Goal: Task Accomplishment & Management: Manage account settings

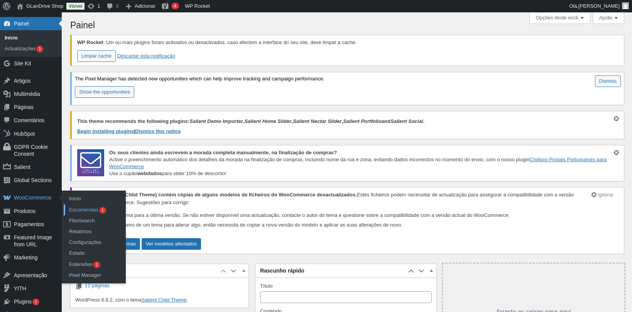
click at [85, 208] on link "Encomendas 1" at bounding box center [95, 209] width 62 height 11
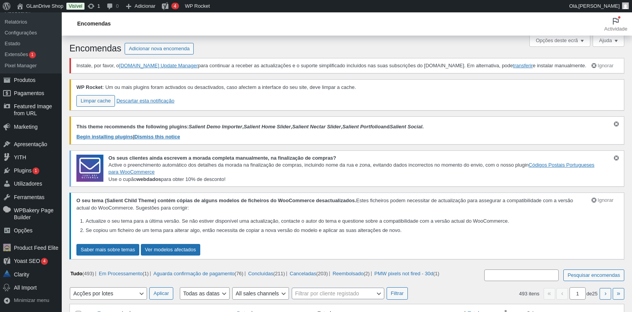
scroll to position [214, 0]
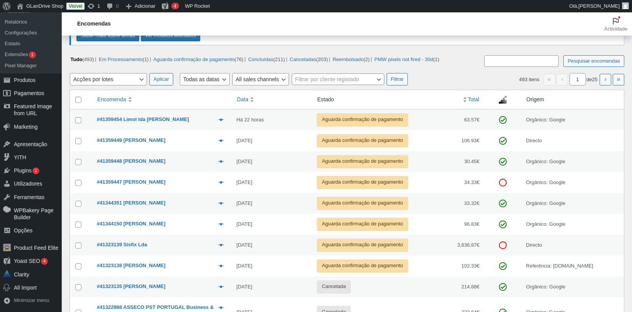
click at [253, 185] on time "12 de Setembro de 2025" at bounding box center [245, 182] width 16 height 6
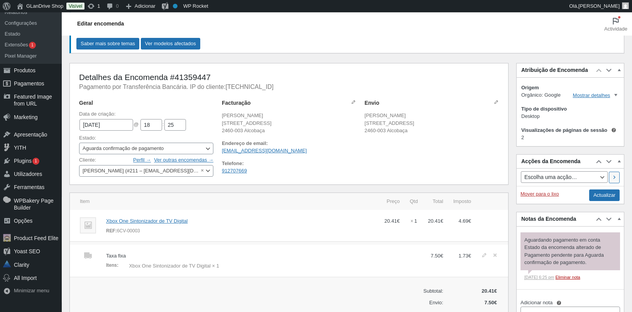
scroll to position [268, 0]
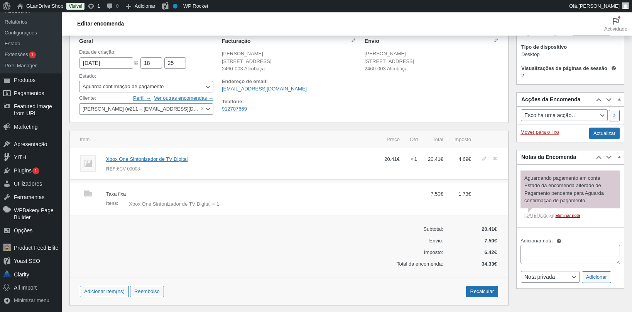
drag, startPoint x: 150, startPoint y: 175, endPoint x: 117, endPoint y: 176, distance: 33.2
click at [117, 173] on div "REF: 6CV-00003" at bounding box center [240, 169] width 268 height 8
copy div "6CV-00003"
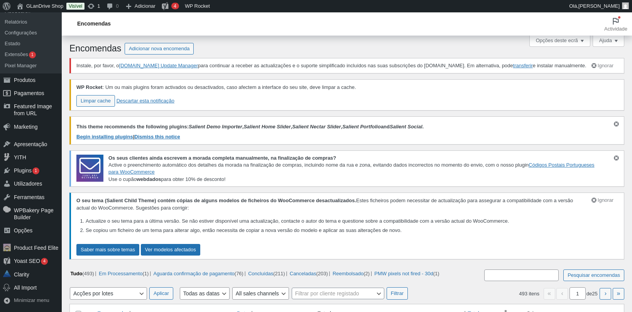
scroll to position [214, 0]
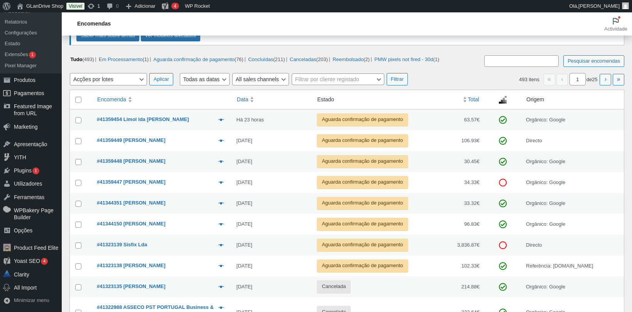
click at [163, 167] on td "Visualizar #41359448 Kenneth Taylor 18 de Setembro de 2025 Aguarda confirmação …" at bounding box center [162, 161] width 140 height 21
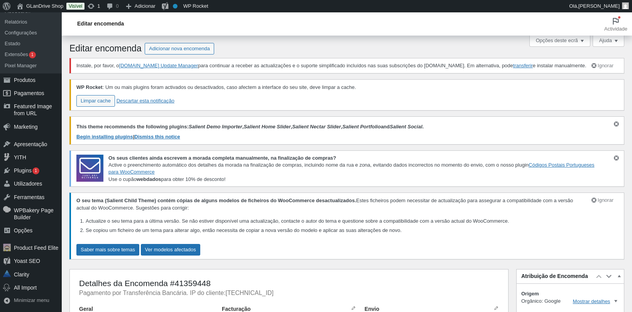
scroll to position [214, 0]
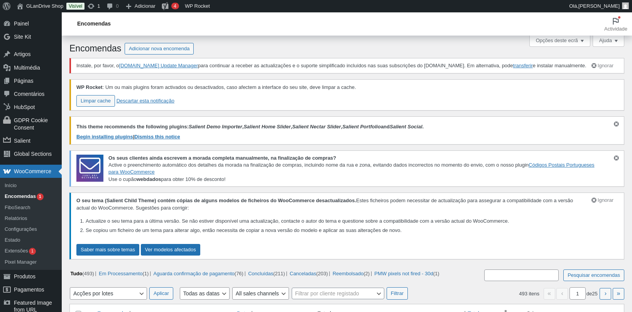
scroll to position [161, 0]
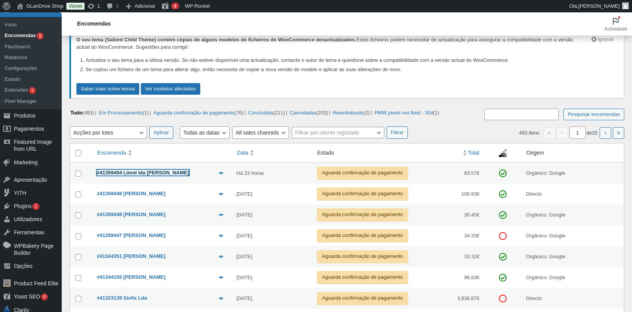
click at [122, 175] on strong "#41359454 Limol lda Renato Costa" at bounding box center [143, 173] width 92 height 6
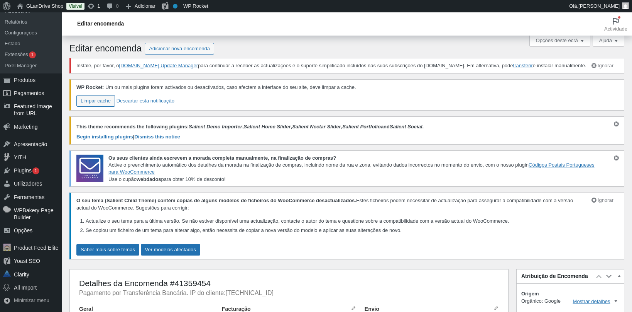
scroll to position [214, 0]
